Goal: Transaction & Acquisition: Purchase product/service

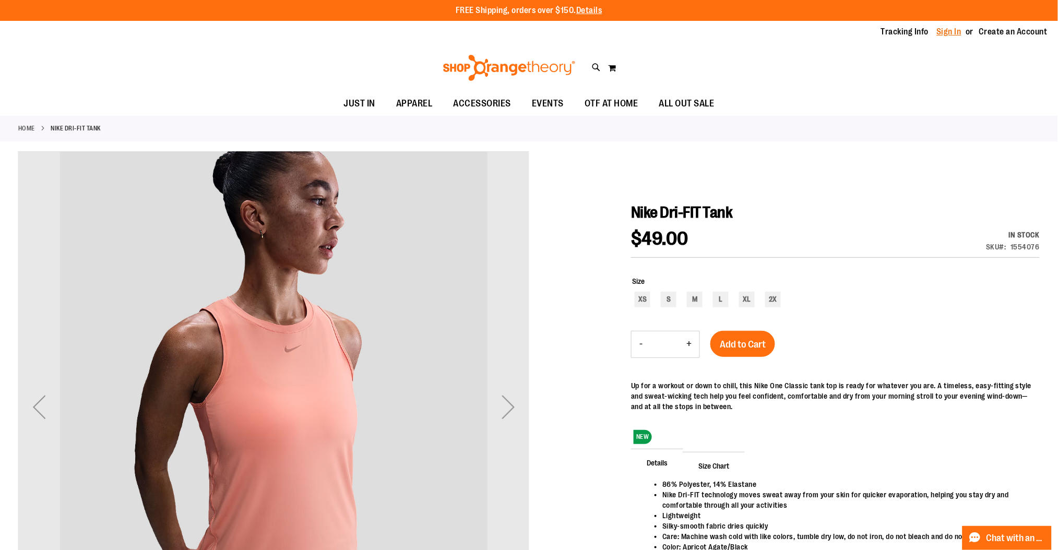
click at [960, 30] on link "Sign In" at bounding box center [949, 31] width 25 height 11
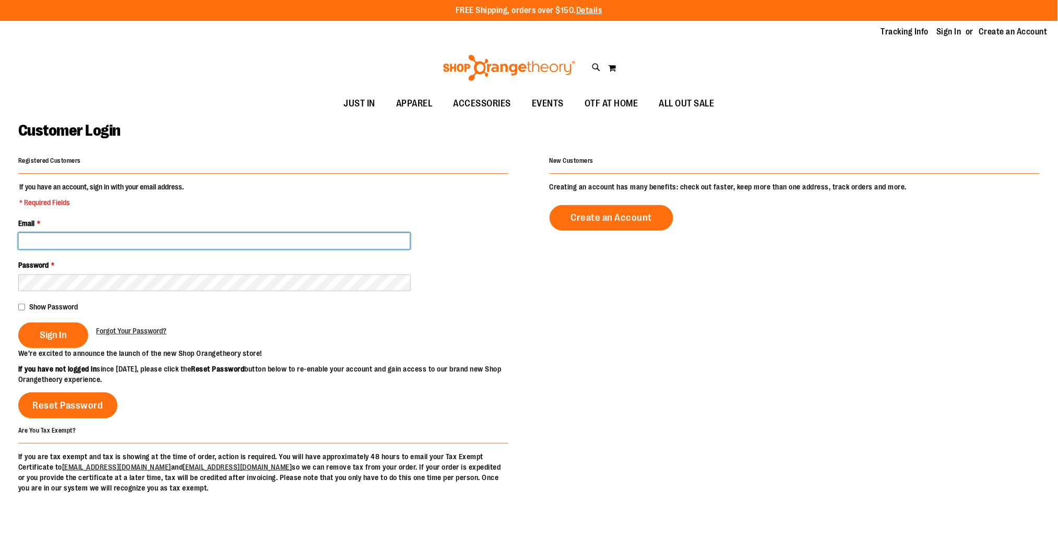
click at [323, 242] on input "Email *" at bounding box center [214, 241] width 392 height 17
click at [148, 240] on input "**********" at bounding box center [214, 241] width 392 height 17
type input "**********"
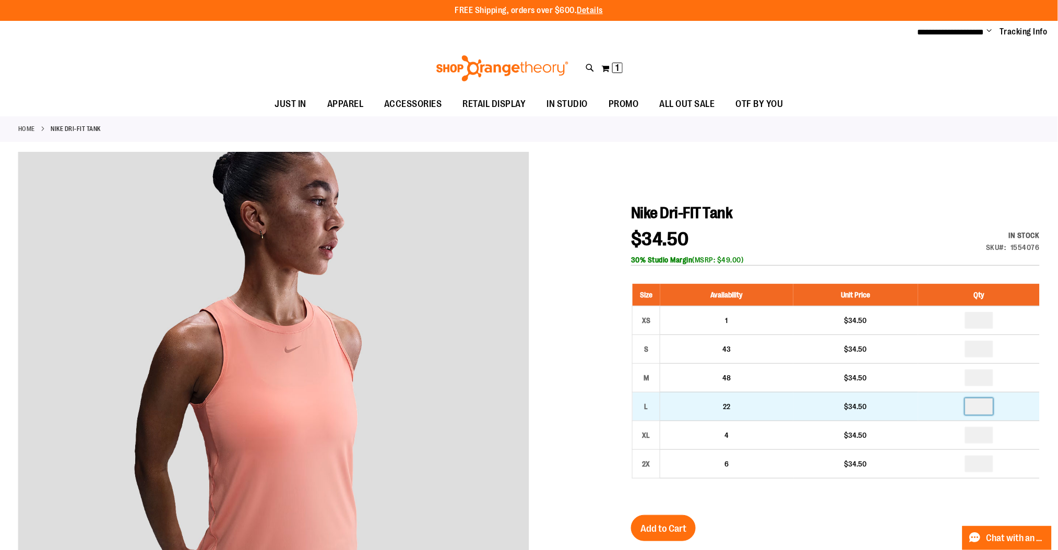
drag, startPoint x: 989, startPoint y: 406, endPoint x: 953, endPoint y: 408, distance: 35.6
click at [953, 408] on td at bounding box center [979, 406] width 122 height 29
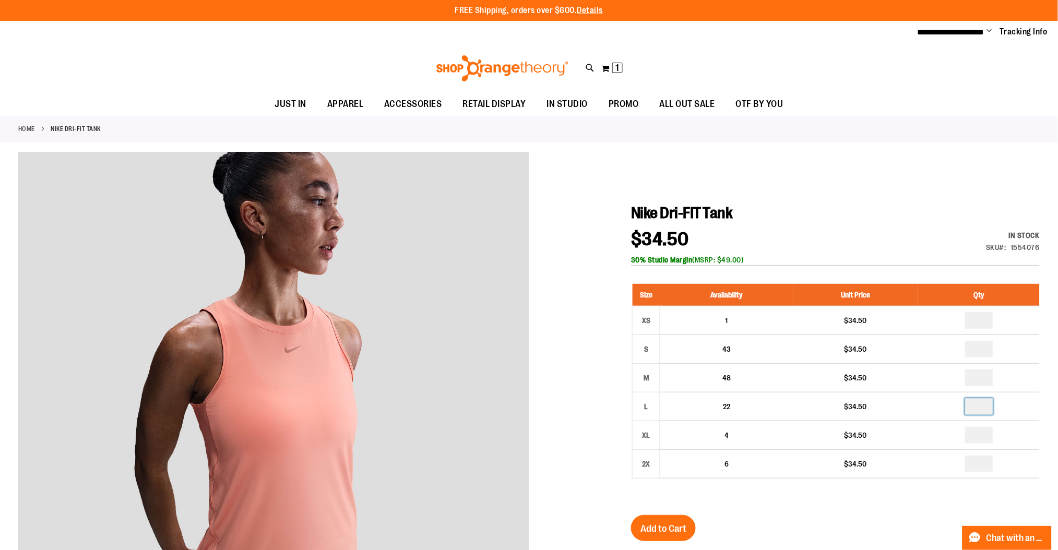
type input "*"
click at [599, 390] on div at bounding box center [529, 475] width 1022 height 647
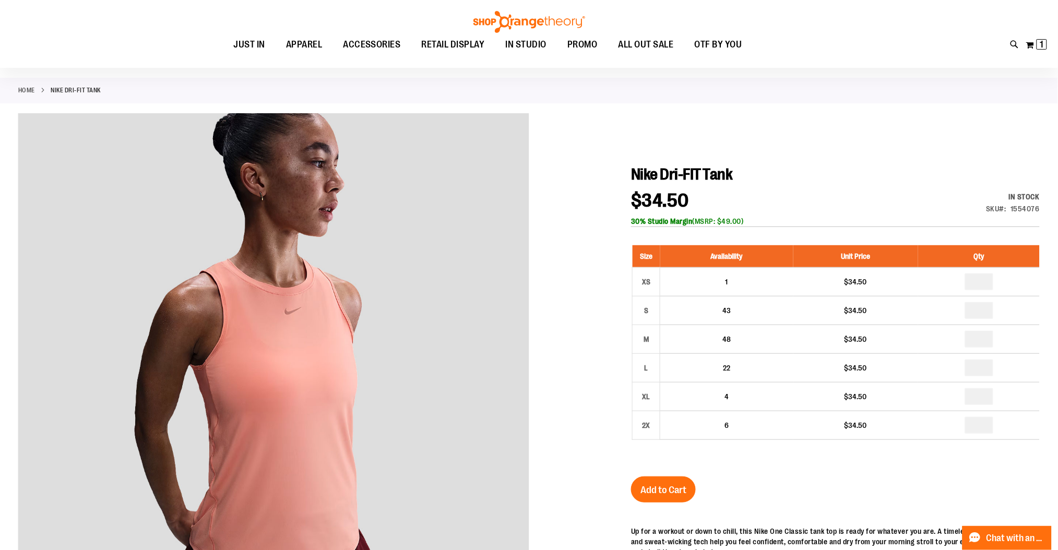
scroll to position [69, 0]
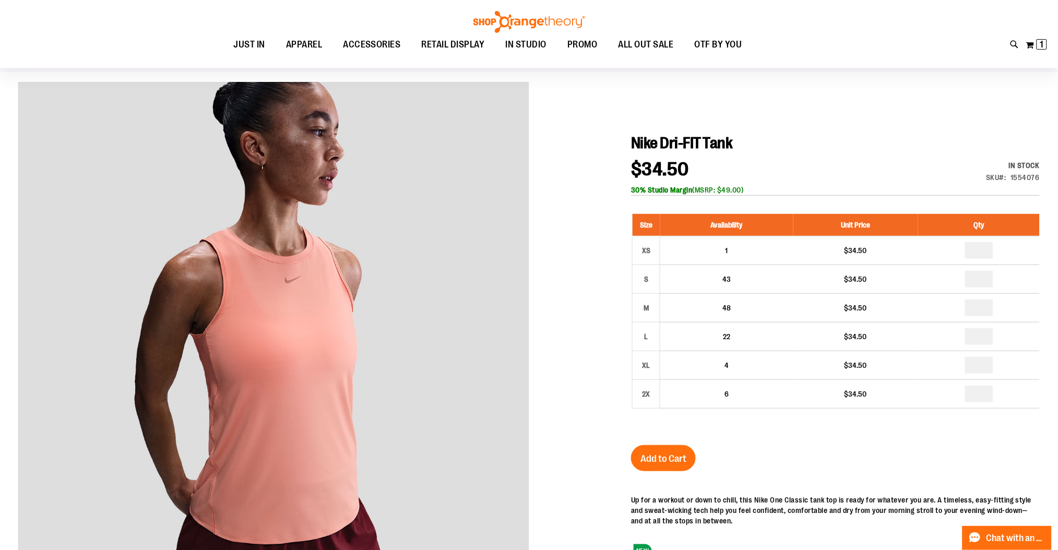
click at [905, 505] on div "Up for a workout or down to chill, this Nike One Classic tank top is ready for …" at bounding box center [835, 510] width 409 height 31
click at [881, 117] on div at bounding box center [529, 405] width 1022 height 647
